Goal: Find specific page/section: Find specific page/section

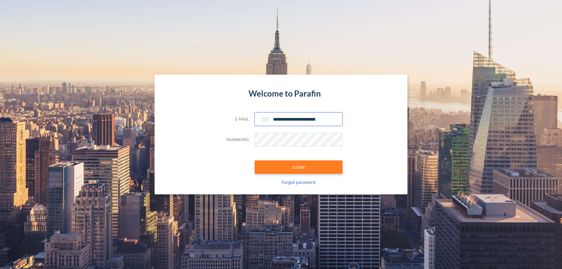
type input "**********"
click at [298, 167] on button "LOGIN" at bounding box center [299, 166] width 88 height 13
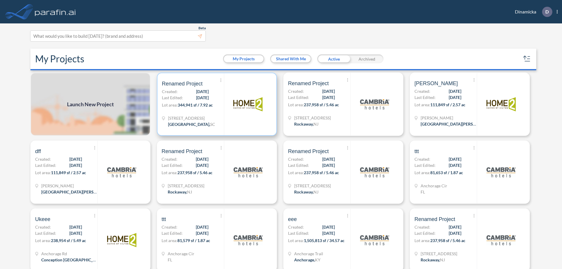
scroll to position [1, 0]
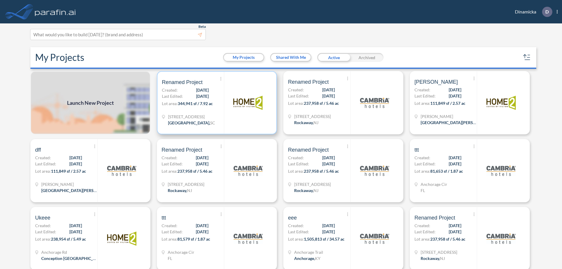
click at [216, 103] on p "Lot area: 344,941 sf / 7.92 ac" at bounding box center [193, 104] width 62 height 8
